Goal: Transaction & Acquisition: Purchase product/service

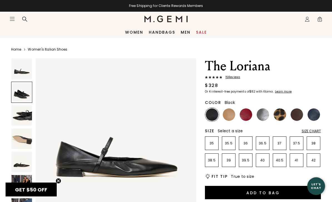
click at [247, 114] on img at bounding box center [246, 114] width 13 height 13
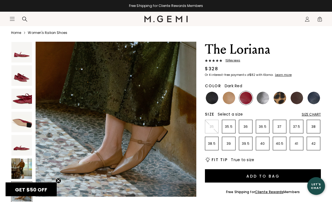
scroll to position [17, 0]
click at [278, 100] on img at bounding box center [280, 98] width 13 height 13
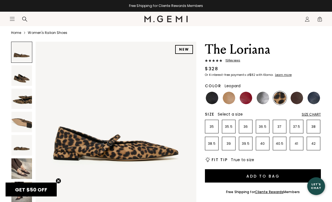
click at [294, 97] on img at bounding box center [297, 98] width 13 height 13
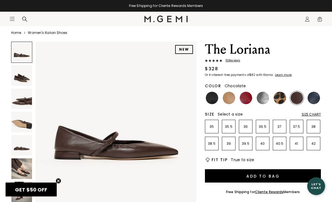
click at [280, 100] on img at bounding box center [280, 98] width 13 height 13
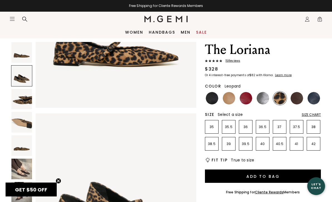
scroll to position [95, 0]
click at [312, 100] on img at bounding box center [314, 98] width 13 height 13
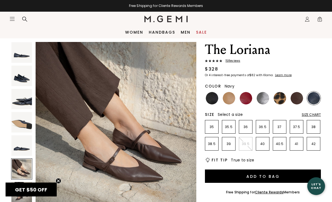
click at [234, 63] on span "15 Review s" at bounding box center [231, 60] width 18 height 3
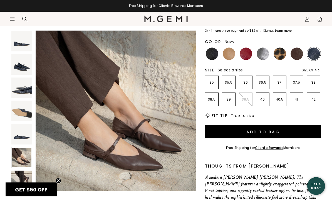
scroll to position [61, 0]
click at [263, 103] on li "40" at bounding box center [263, 100] width 14 height 14
click at [300, 53] on img at bounding box center [297, 54] width 13 height 13
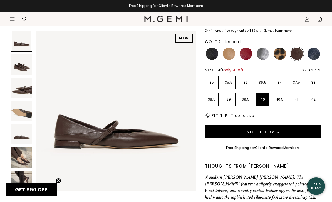
click at [281, 56] on img at bounding box center [280, 54] width 13 height 13
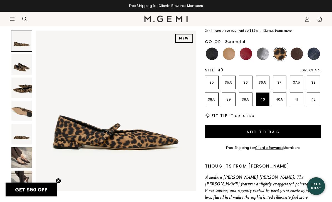
click at [264, 55] on img at bounding box center [263, 54] width 13 height 13
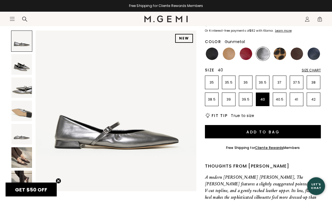
click at [278, 55] on img at bounding box center [280, 54] width 13 height 13
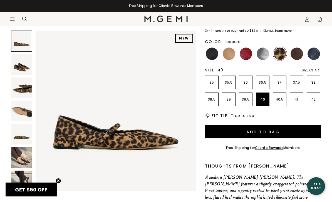
click at [23, 68] on img at bounding box center [21, 64] width 21 height 21
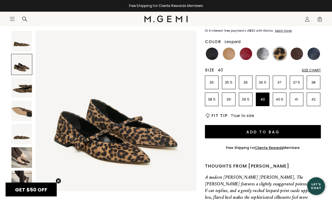
click at [24, 85] on img at bounding box center [21, 88] width 21 height 21
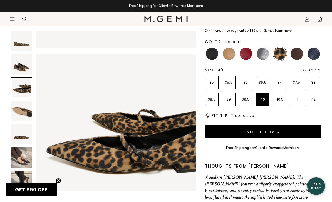
scroll to position [333, 0]
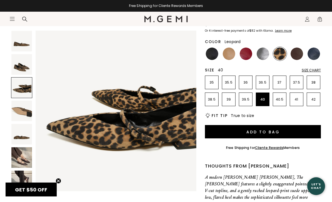
click at [24, 92] on div at bounding box center [21, 87] width 21 height 21
click at [24, 111] on img at bounding box center [21, 111] width 21 height 21
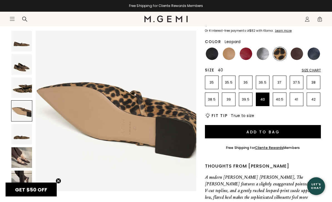
click at [26, 134] on img at bounding box center [21, 134] width 21 height 21
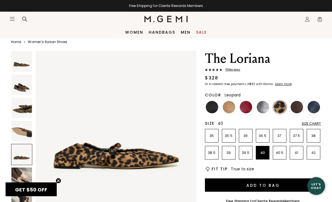
scroll to position [0, 0]
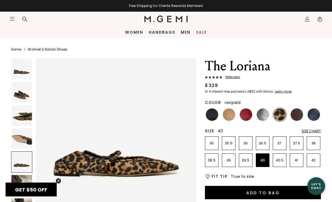
click at [21, 96] on img at bounding box center [21, 92] width 21 height 21
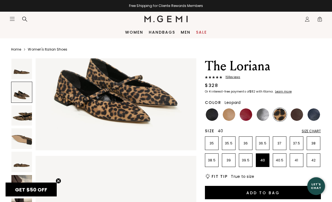
scroll to position [166, 0]
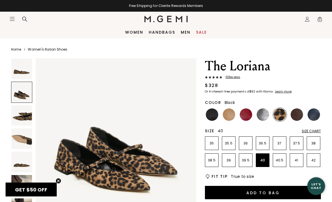
click at [213, 114] on img at bounding box center [212, 114] width 13 height 13
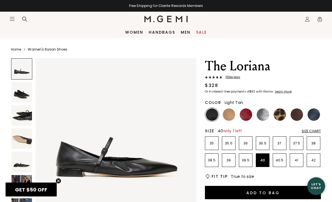
click at [227, 117] on img at bounding box center [229, 114] width 13 height 13
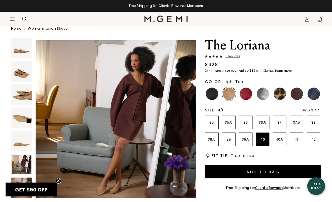
scroll to position [829, 0]
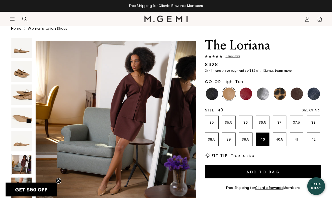
click at [248, 92] on img at bounding box center [246, 94] width 13 height 13
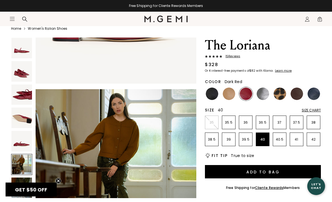
scroll to position [779, 0]
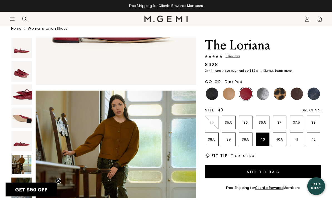
click at [211, 93] on img at bounding box center [212, 94] width 13 height 13
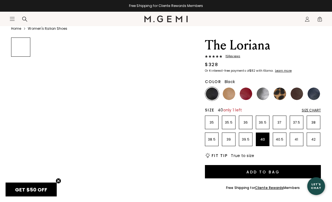
click at [211, 93] on img at bounding box center [212, 94] width 13 height 13
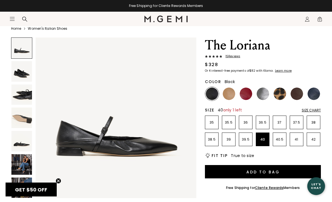
click at [247, 95] on img at bounding box center [246, 94] width 13 height 13
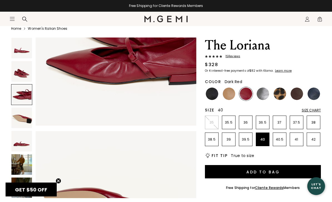
scroll to position [407, 0]
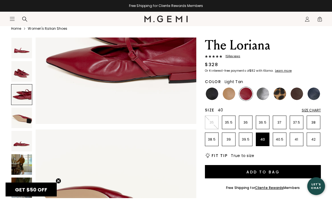
click at [227, 96] on img at bounding box center [229, 94] width 13 height 13
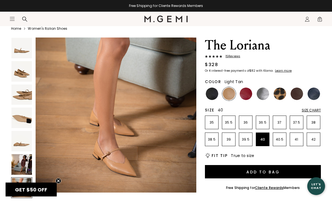
scroll to position [1004, 0]
click at [142, 103] on img at bounding box center [116, 112] width 161 height 161
click at [312, 97] on img at bounding box center [314, 94] width 13 height 13
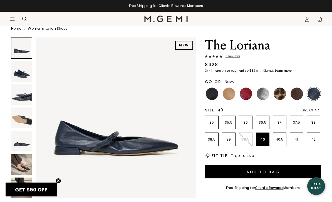
click at [299, 92] on img at bounding box center [297, 94] width 13 height 13
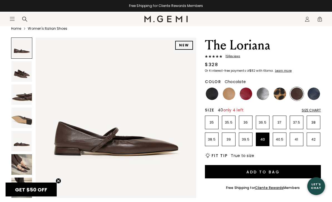
click at [310, 97] on img at bounding box center [314, 94] width 13 height 13
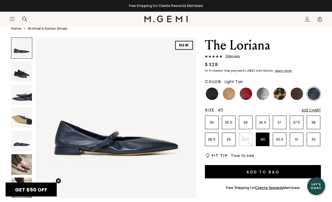
click at [228, 95] on img at bounding box center [229, 94] width 13 height 13
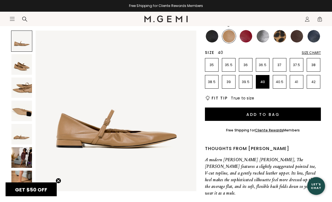
scroll to position [78, 0]
click at [213, 39] on img at bounding box center [212, 36] width 13 height 13
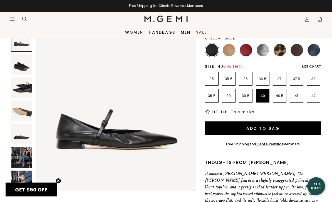
scroll to position [64, 0]
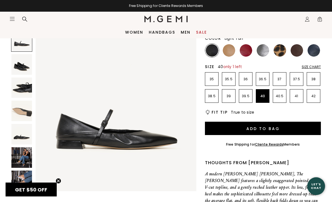
click at [230, 48] on img at bounding box center [229, 50] width 13 height 13
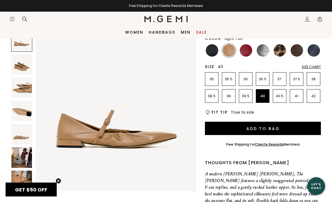
click at [280, 129] on button "Add to Bag" at bounding box center [263, 128] width 116 height 13
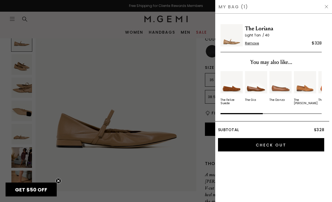
click at [196, 36] on div at bounding box center [166, 101] width 332 height 202
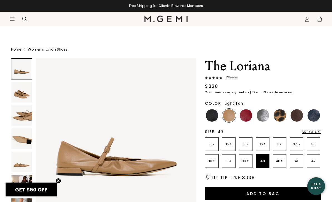
scroll to position [64, 0]
